Goal: Task Accomplishment & Management: Use online tool/utility

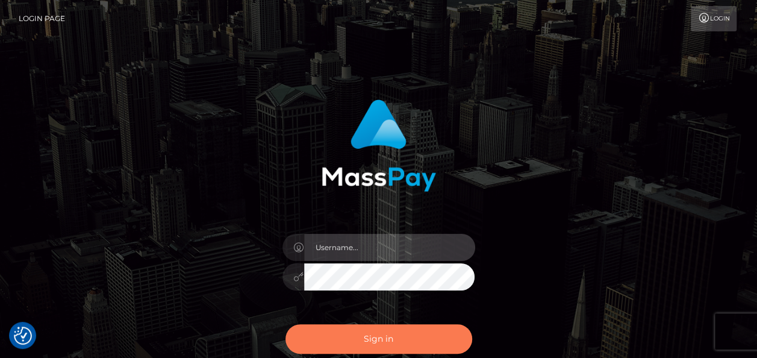
type input "india.of"
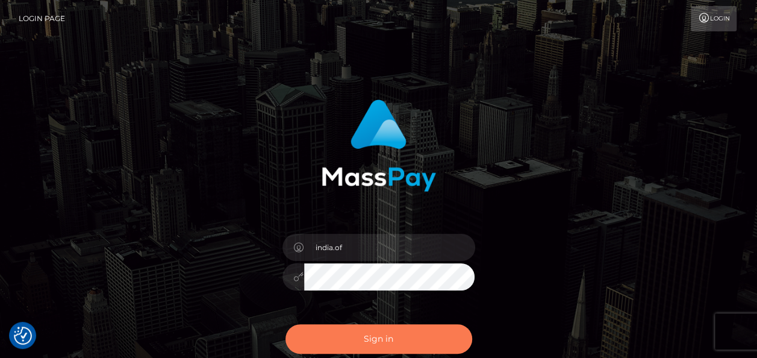
click at [418, 329] on button "Sign in" at bounding box center [379, 339] width 187 height 30
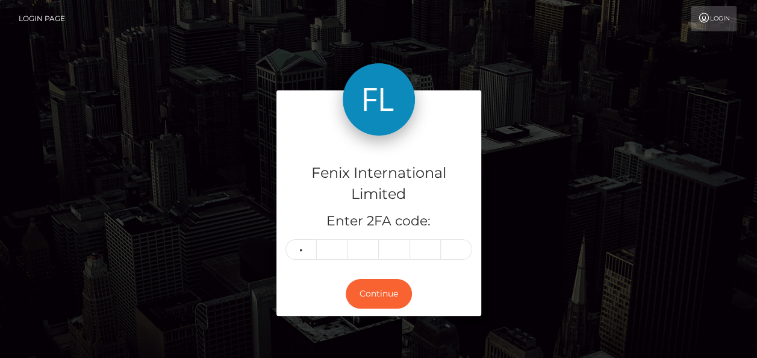
type input "7"
type input "5"
type input "4"
type input "0"
type input "6"
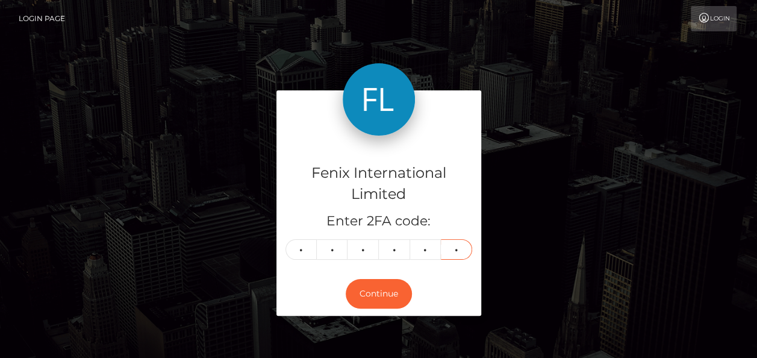
type input "9"
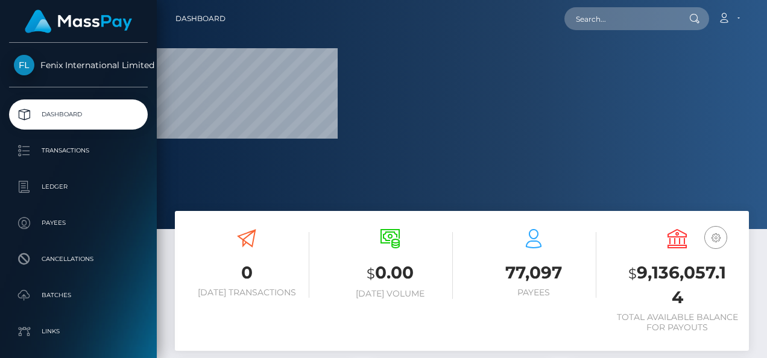
drag, startPoint x: 713, startPoint y: 83, endPoint x: 472, endPoint y: 151, distance: 249.7
click at [713, 83] on div at bounding box center [462, 114] width 610 height 229
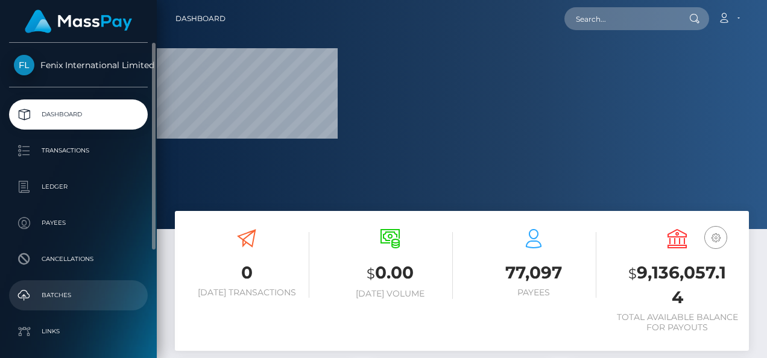
click at [67, 295] on p "Batches" at bounding box center [78, 295] width 129 height 18
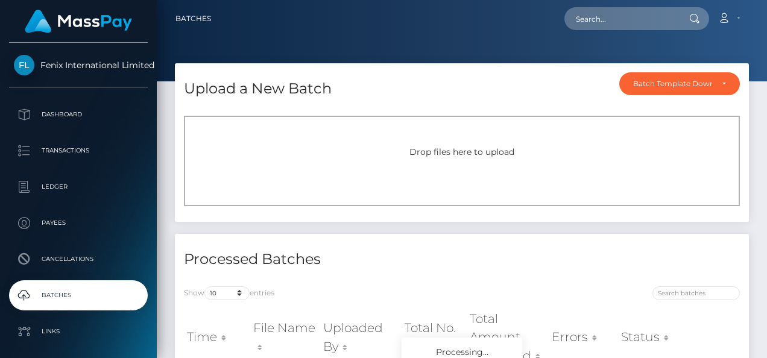
click at [304, 131] on div "Drop files here to upload" at bounding box center [462, 161] width 556 height 90
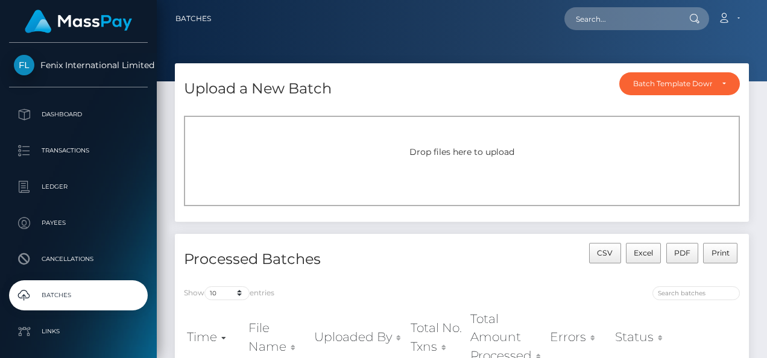
click at [474, 154] on span "Drop files here to upload" at bounding box center [461, 151] width 105 height 11
click at [464, 155] on span "Drop files here to upload" at bounding box center [461, 151] width 105 height 11
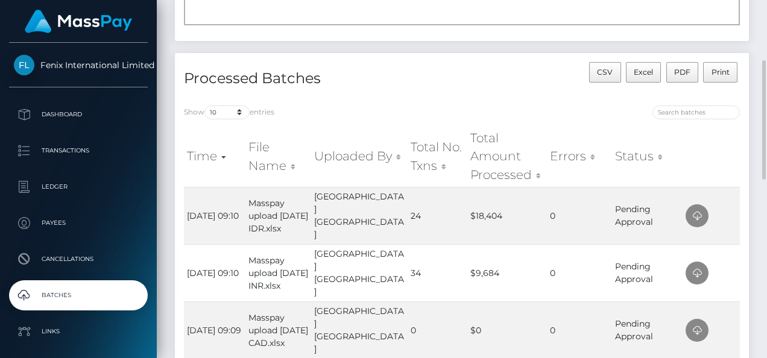
scroll to position [60, 0]
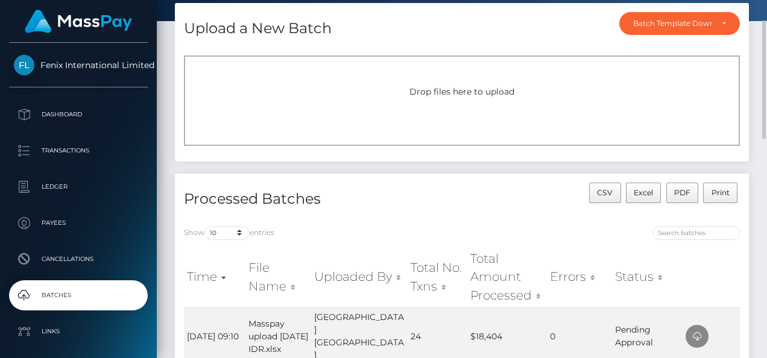
click at [472, 118] on div "Drop files here to upload" at bounding box center [462, 100] width 556 height 90
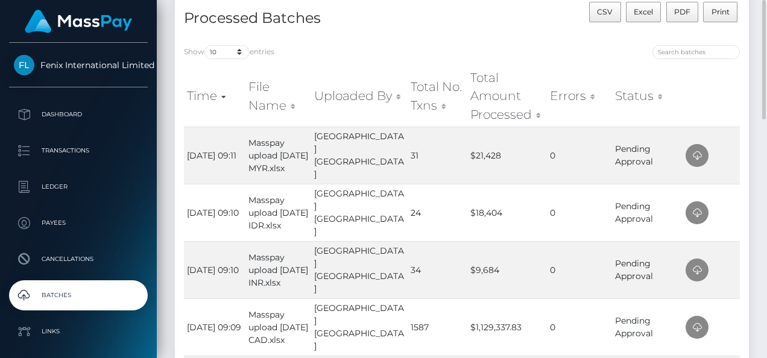
scroll to position [121, 0]
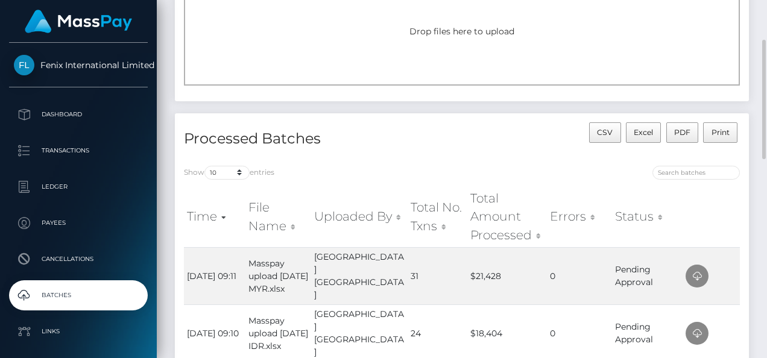
click at [404, 57] on div "Drop files here to upload" at bounding box center [462, 40] width 556 height 90
click at [447, 54] on div "Drop files here to upload" at bounding box center [462, 40] width 556 height 90
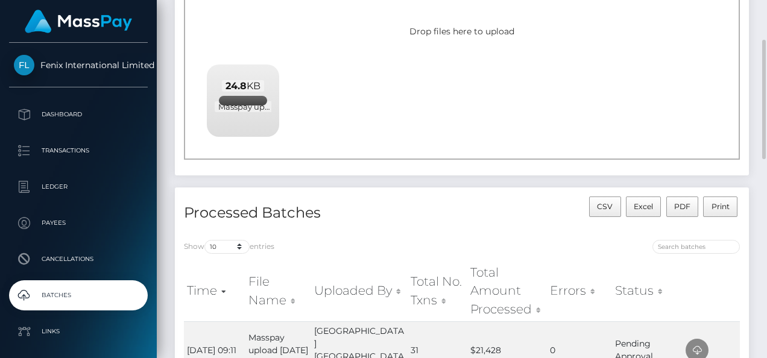
scroll to position [241, 0]
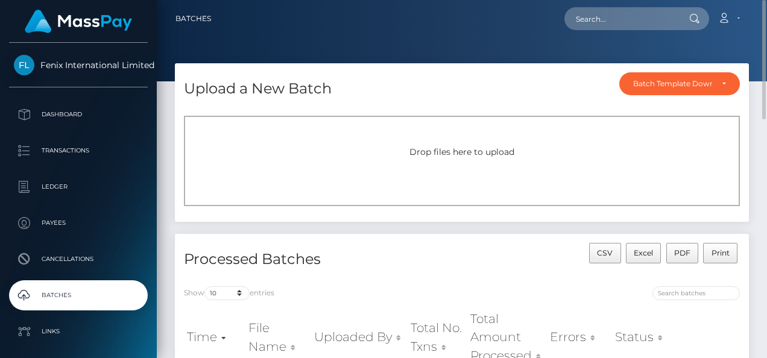
click at [441, 150] on span "Drop files here to upload" at bounding box center [461, 151] width 105 height 11
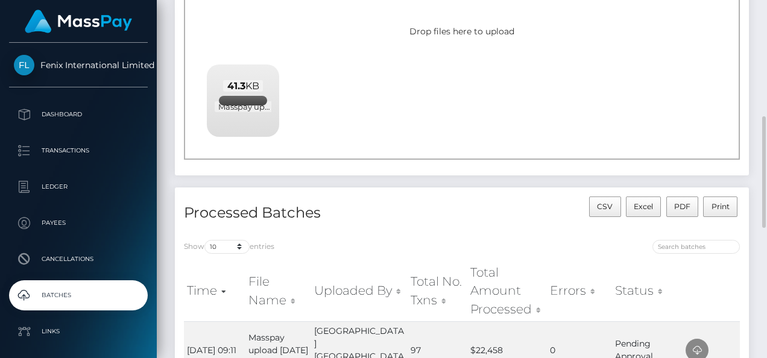
scroll to position [241, 0]
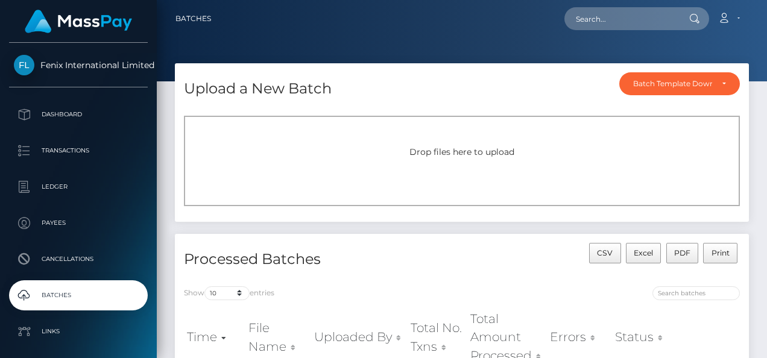
scroll to position [121, 0]
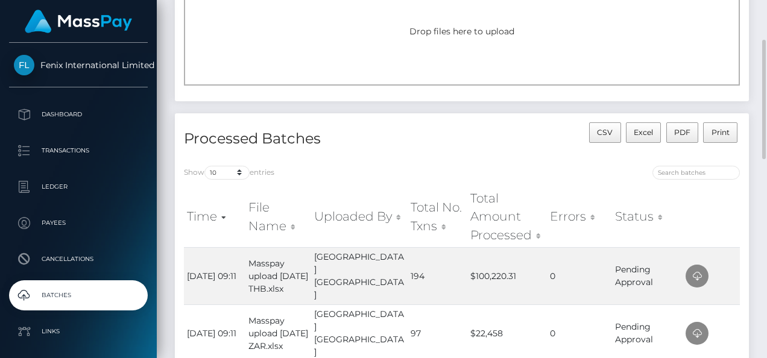
click at [403, 90] on div "Drop files here to upload" at bounding box center [462, 43] width 574 height 115
click at [421, 51] on div "Drop files here to upload" at bounding box center [462, 40] width 556 height 90
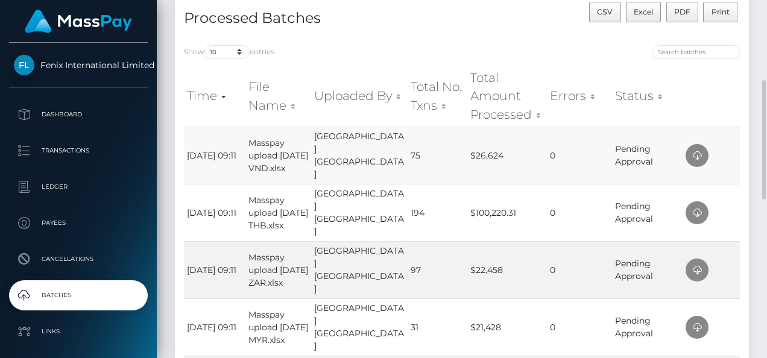
scroll to position [362, 0]
